Goal: Go to known website: Access a specific website the user already knows

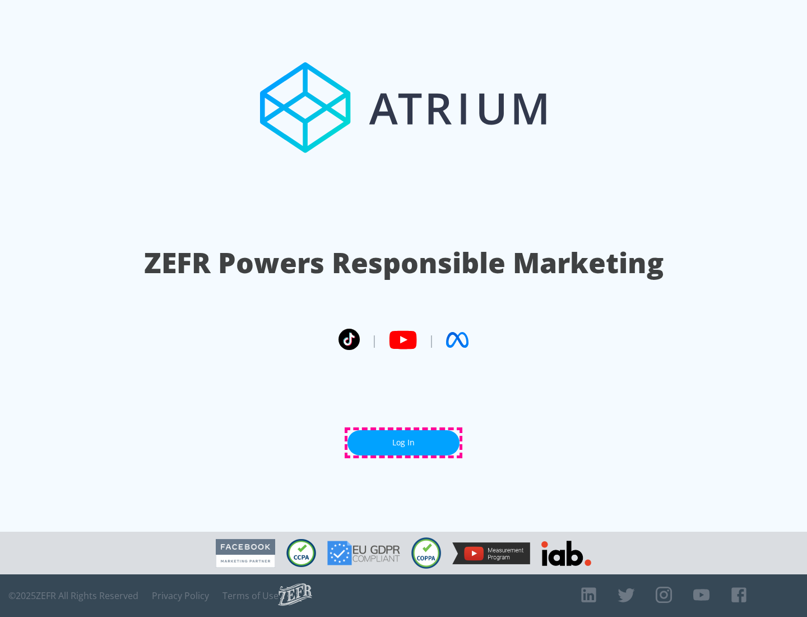
click at [404, 442] on link "Log In" at bounding box center [404, 442] width 112 height 25
